Goal: Find specific page/section: Find specific page/section

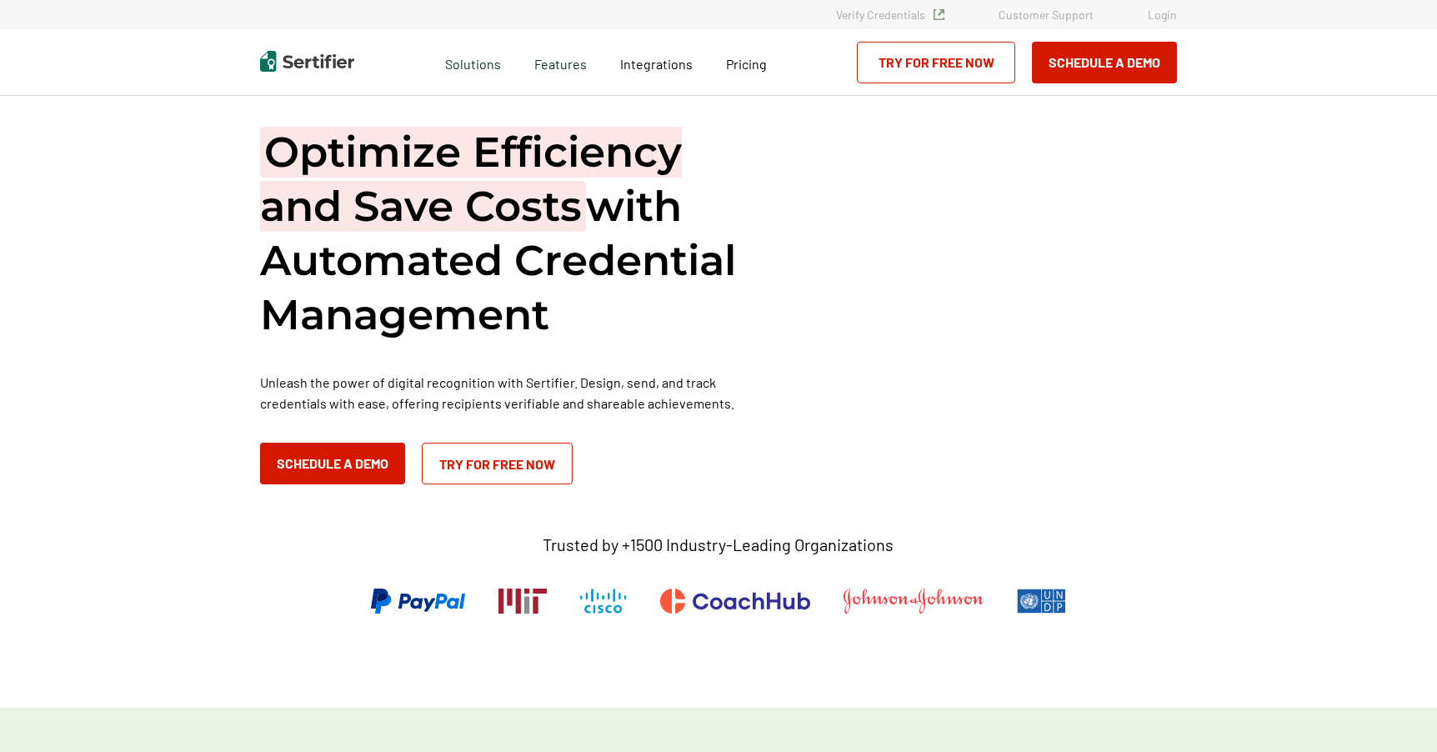
click at [1162, 18] on link "Login" at bounding box center [1162, 15] width 29 height 14
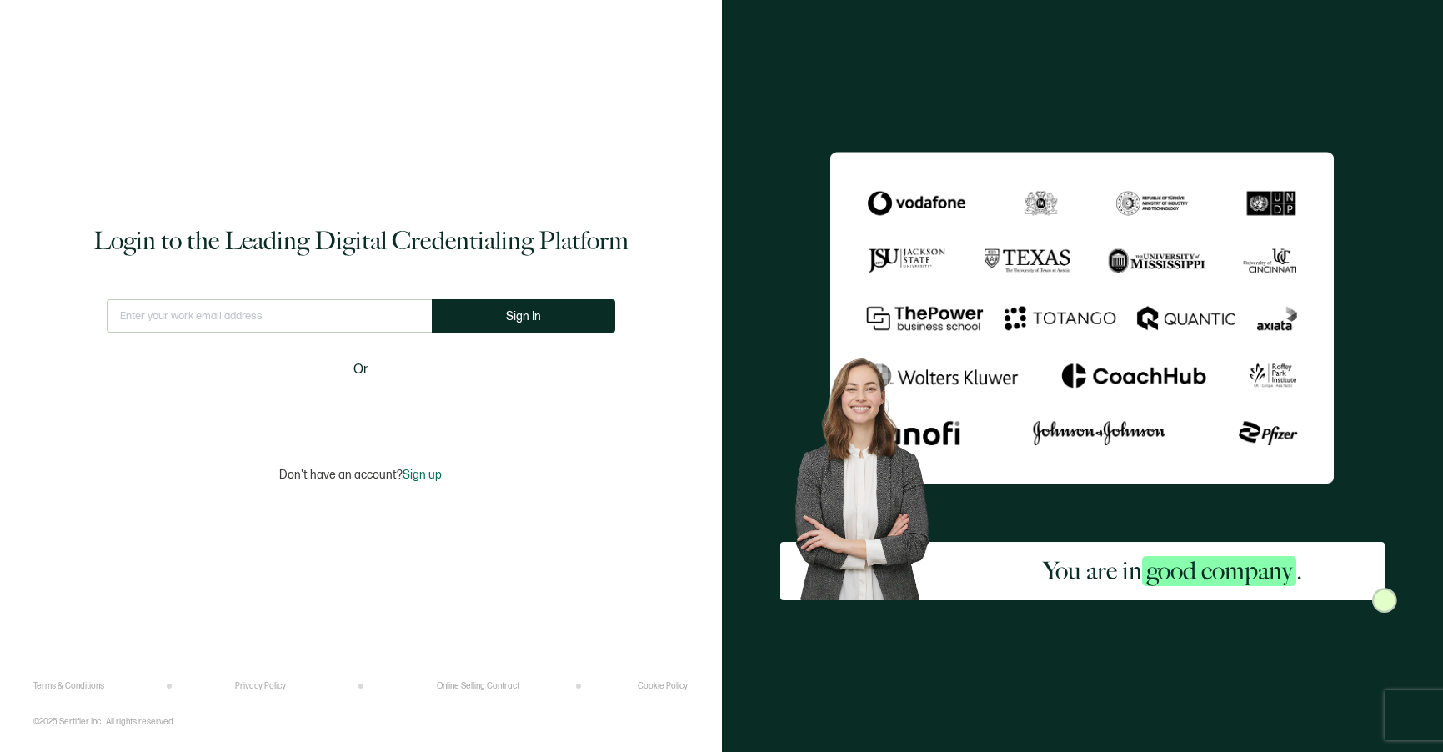
click at [326, 317] on input "text" at bounding box center [269, 315] width 325 height 33
type input "[EMAIL_ADDRESS][DOMAIN_NAME]"
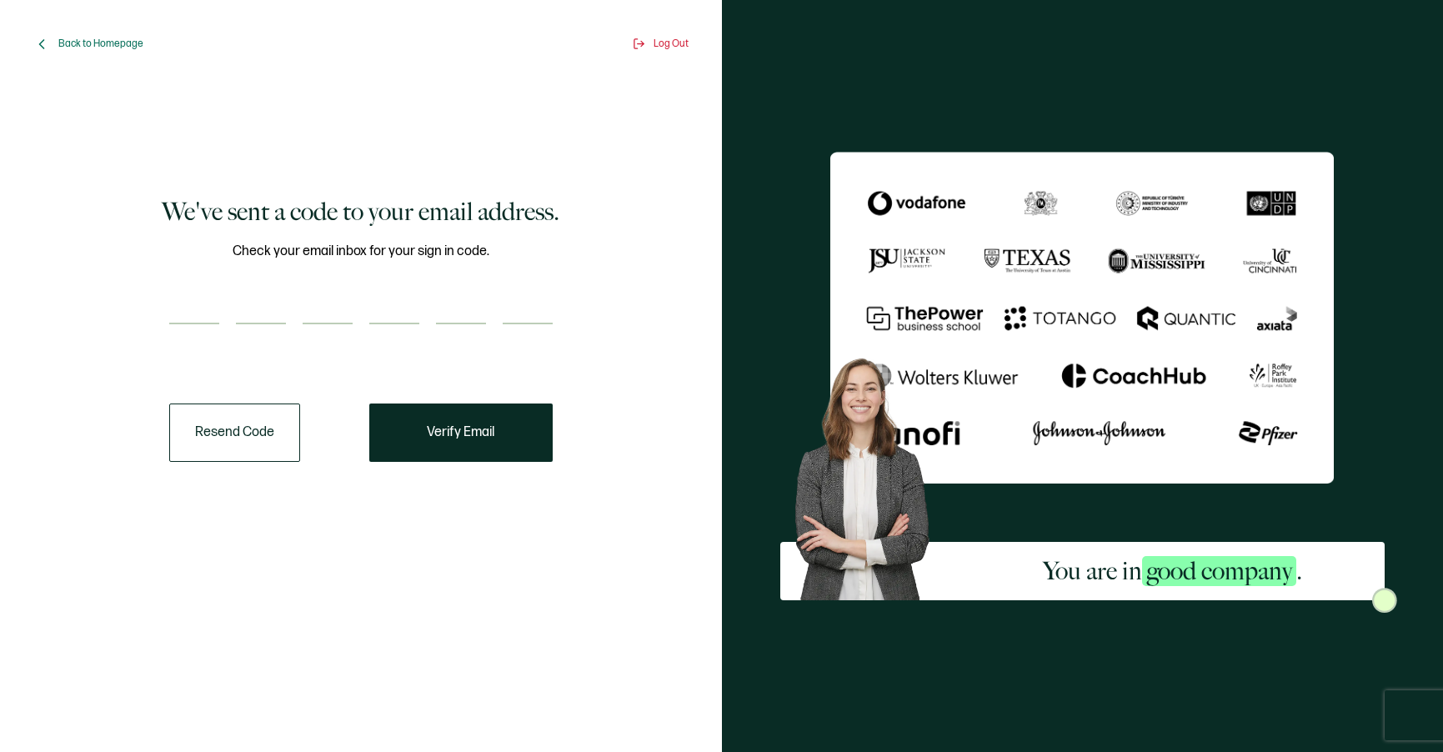
click at [171, 317] on input "number" at bounding box center [194, 307] width 50 height 33
paste input "9"
type input "9"
type input "2"
type input "4"
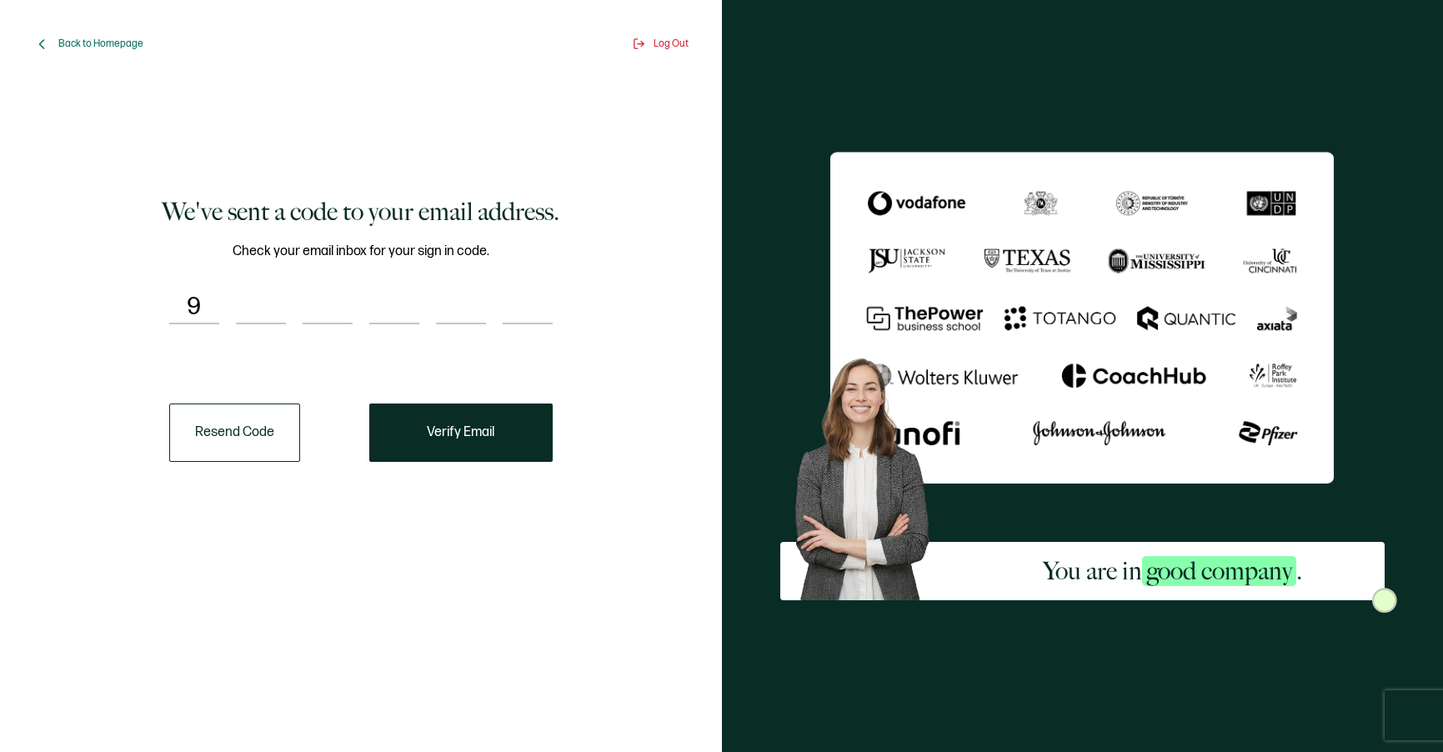
type input "5"
type input "8"
type input "6"
click at [455, 437] on span "Verify Email" at bounding box center [461, 432] width 68 height 13
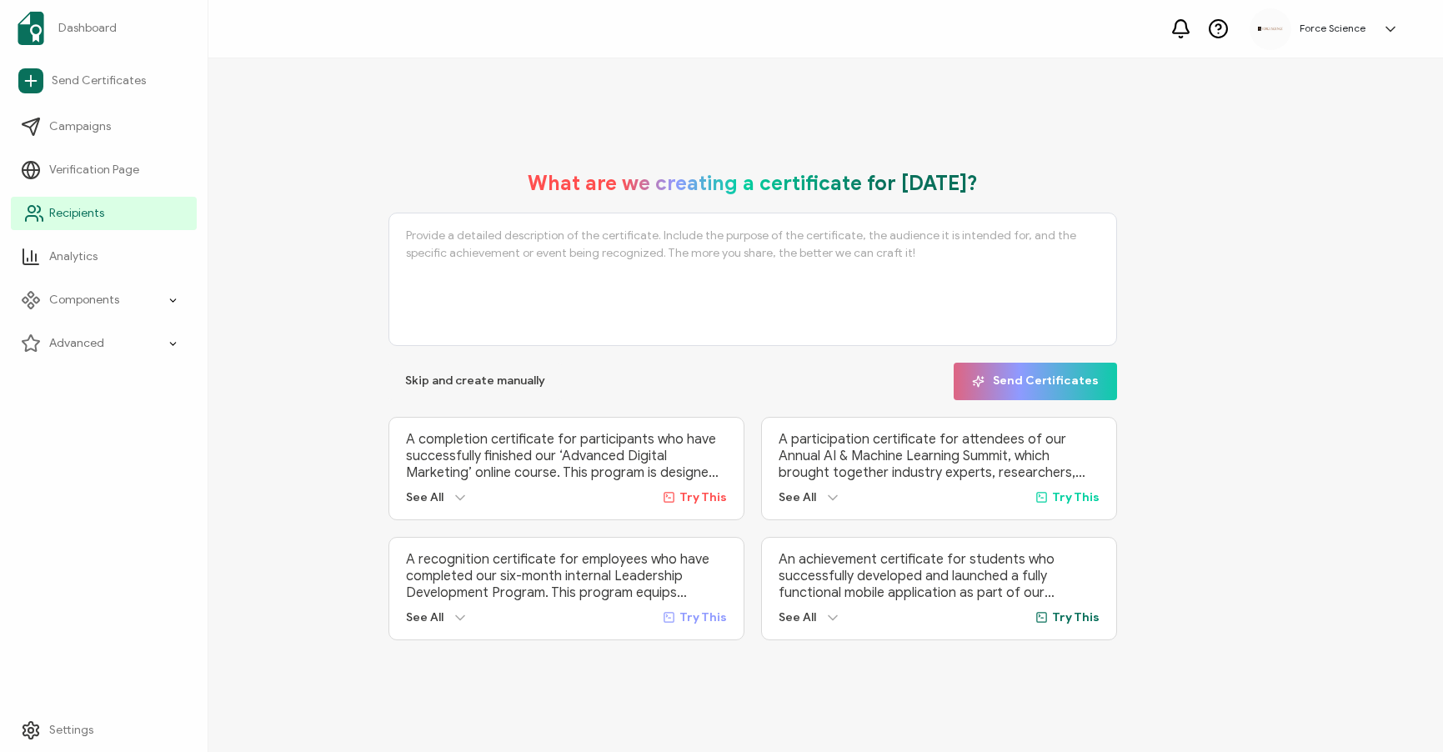
click at [43, 214] on icon at bounding box center [34, 213] width 20 height 20
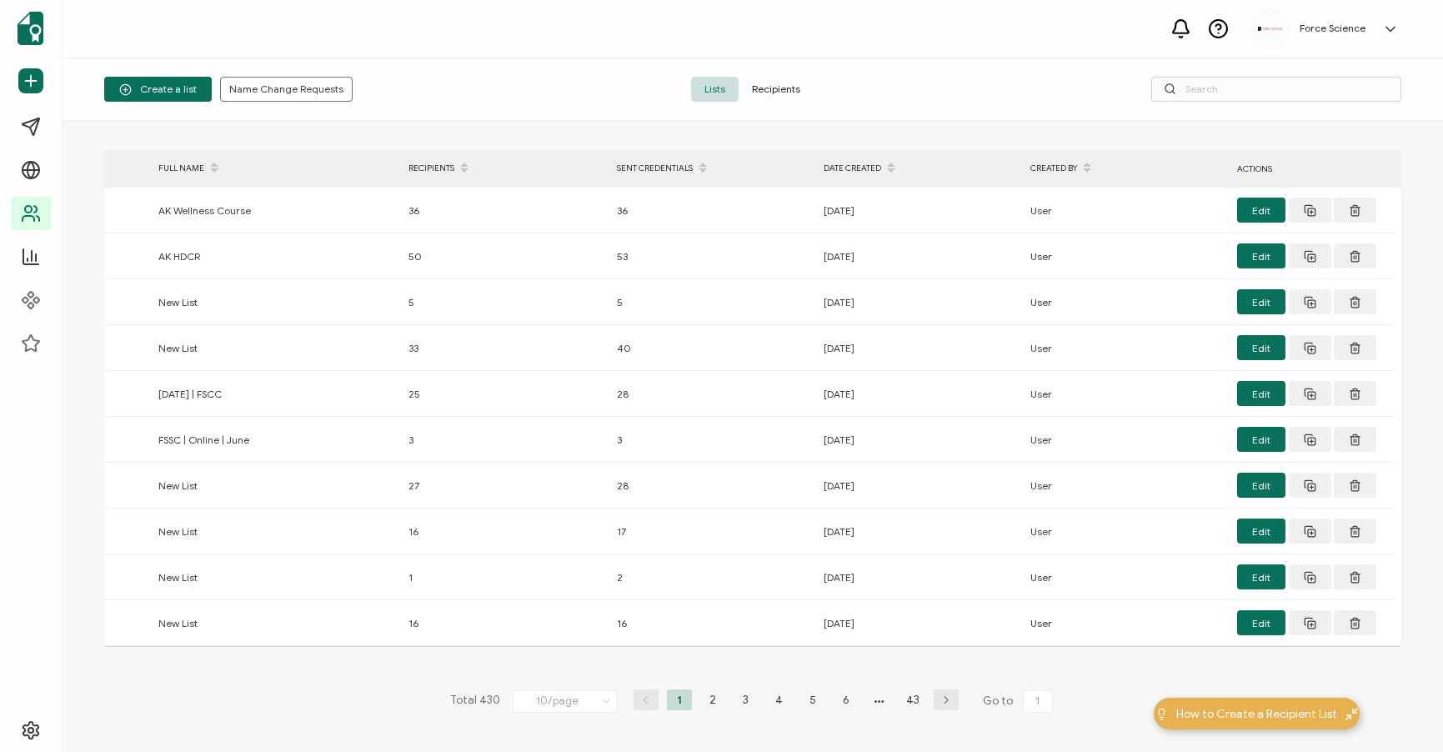
click at [773, 93] on span "Recipients" at bounding box center [775, 89] width 75 height 25
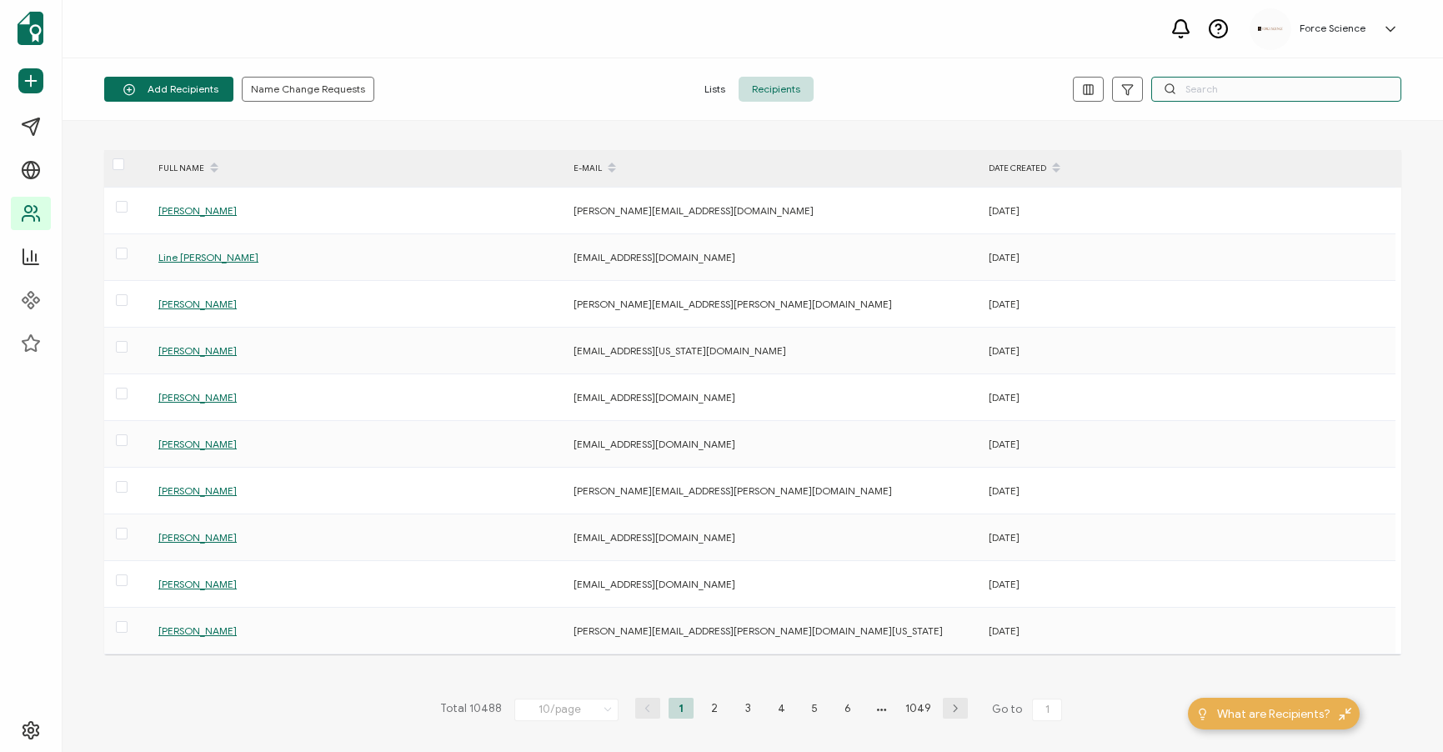
click at [1244, 83] on input "text" at bounding box center [1276, 89] width 250 height 25
paste input "[PERSON_NAME][EMAIL_ADDRESS][PERSON_NAME][DOMAIN_NAME]"
type input "[PERSON_NAME][EMAIL_ADDRESS][PERSON_NAME][DOMAIN_NAME]"
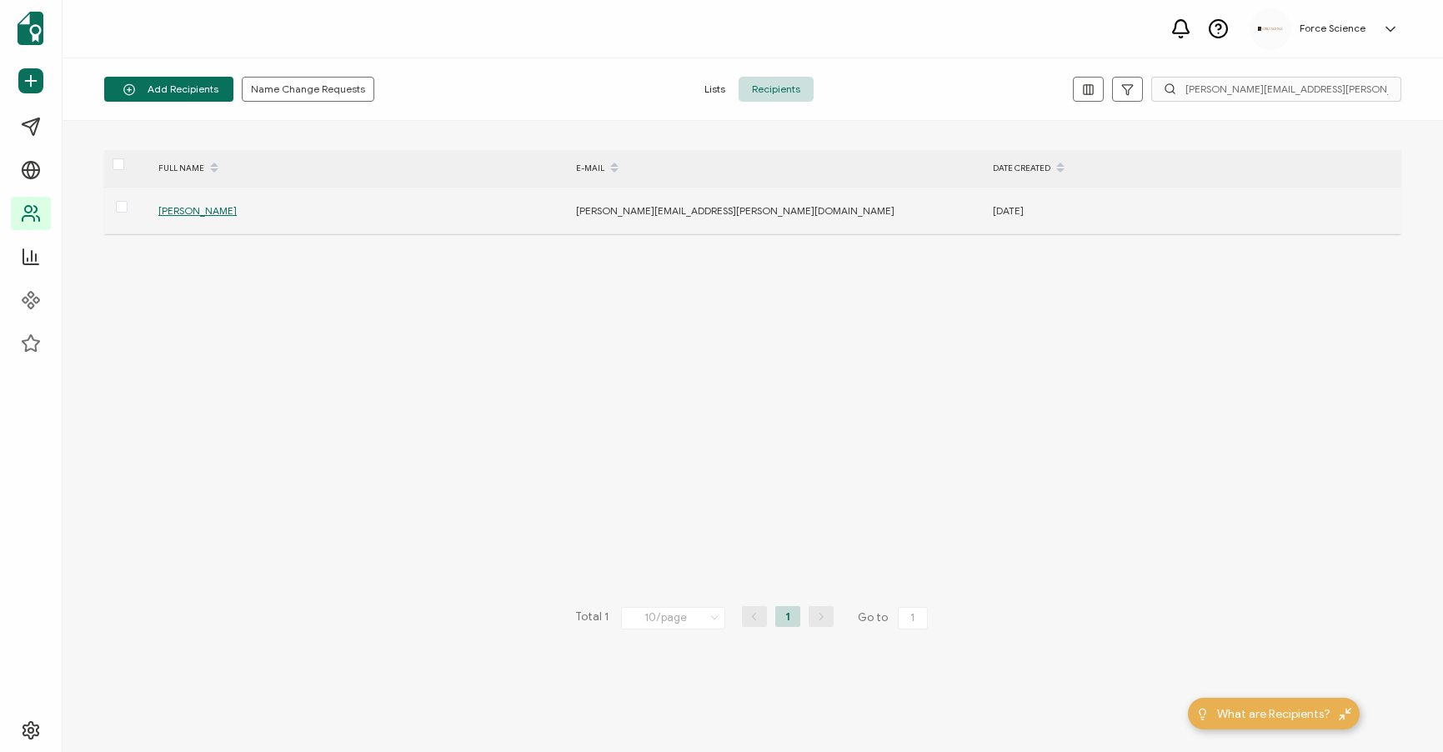
click at [183, 210] on span "[PERSON_NAME]" at bounding box center [197, 210] width 78 height 13
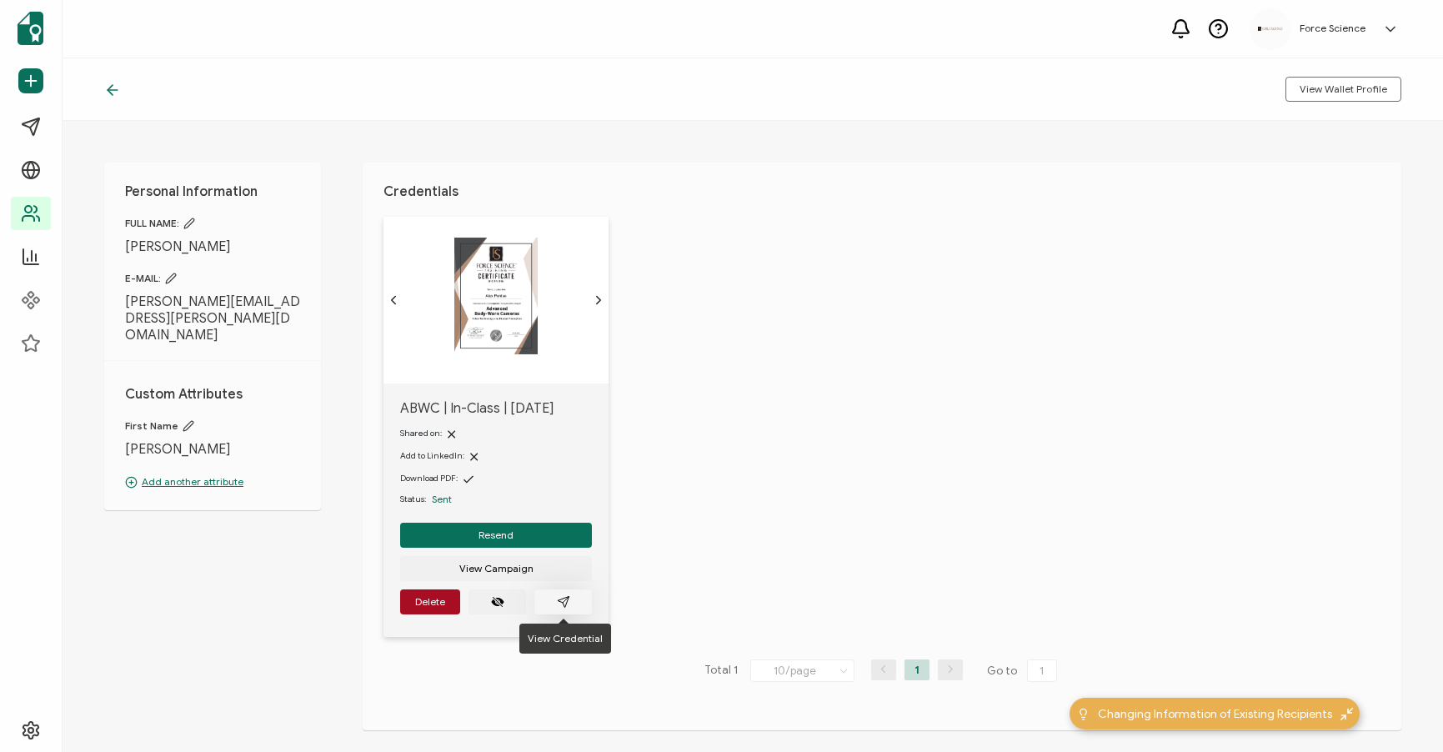
click at [569, 601] on button "button" at bounding box center [563, 601] width 58 height 25
